Goal: Task Accomplishment & Management: Use online tool/utility

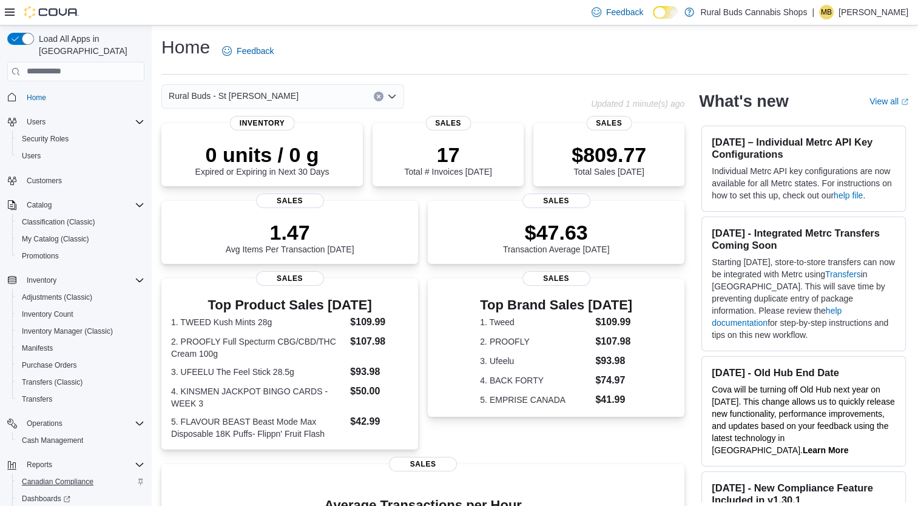
scroll to position [63, 0]
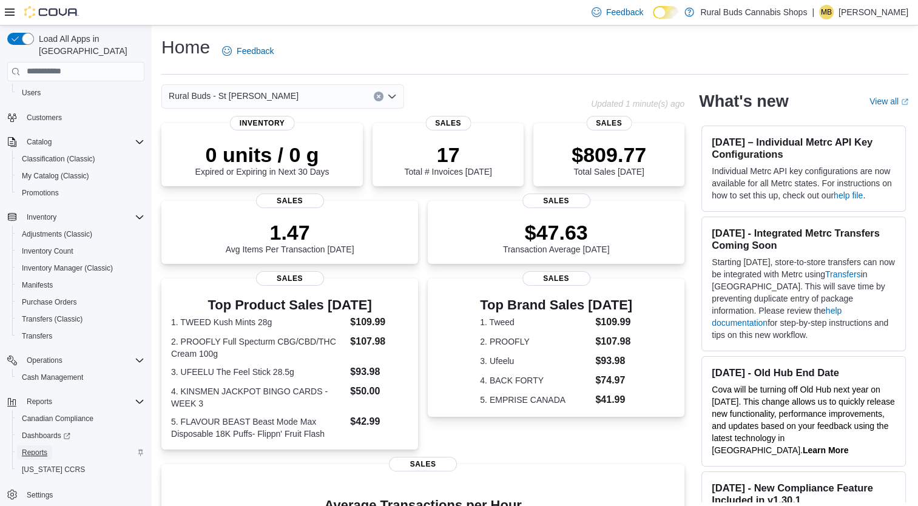
drag, startPoint x: 32, startPoint y: 438, endPoint x: 53, endPoint y: 443, distance: 22.5
click at [32, 448] on span "Reports" at bounding box center [34, 453] width 25 height 10
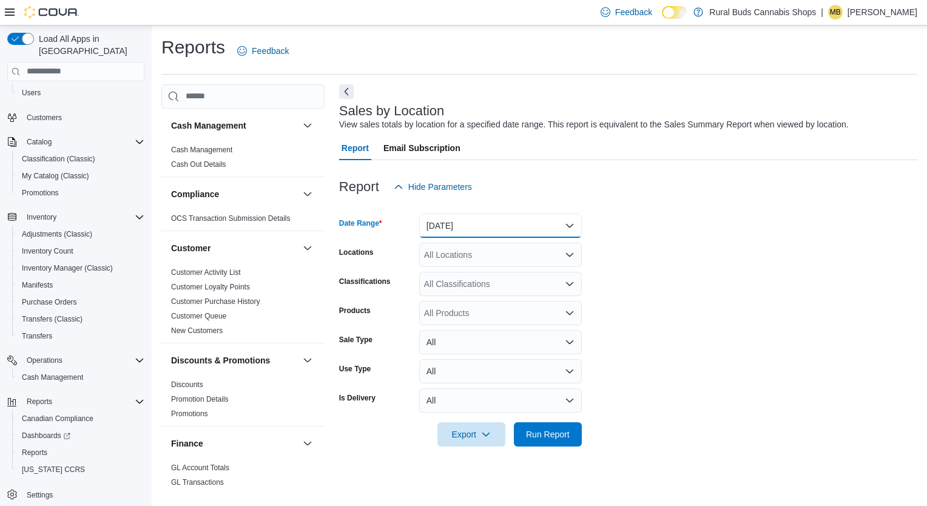
click at [539, 224] on button "Yesterday" at bounding box center [500, 226] width 163 height 24
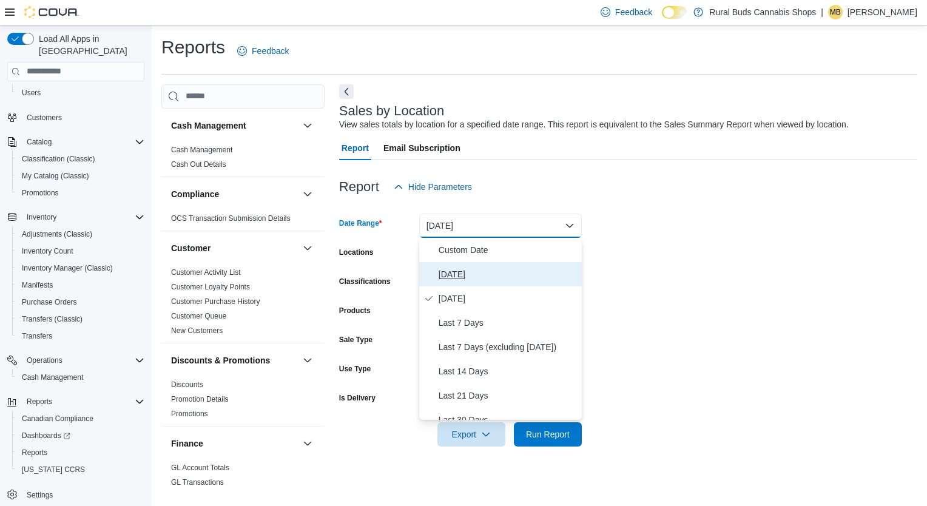
click at [449, 275] on span "Today" at bounding box center [508, 274] width 138 height 15
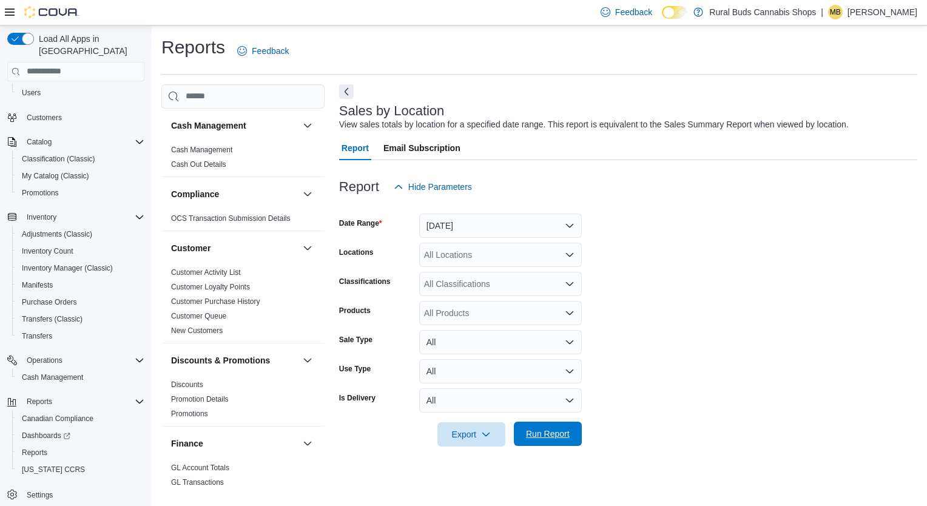
click at [536, 432] on span "Run Report" at bounding box center [548, 434] width 44 height 12
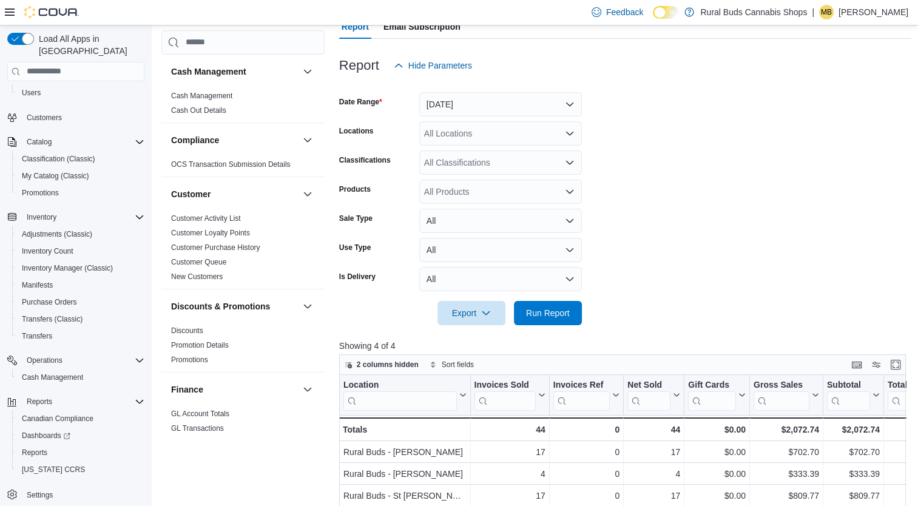
scroll to position [182, 0]
